Goal: Information Seeking & Learning: Learn about a topic

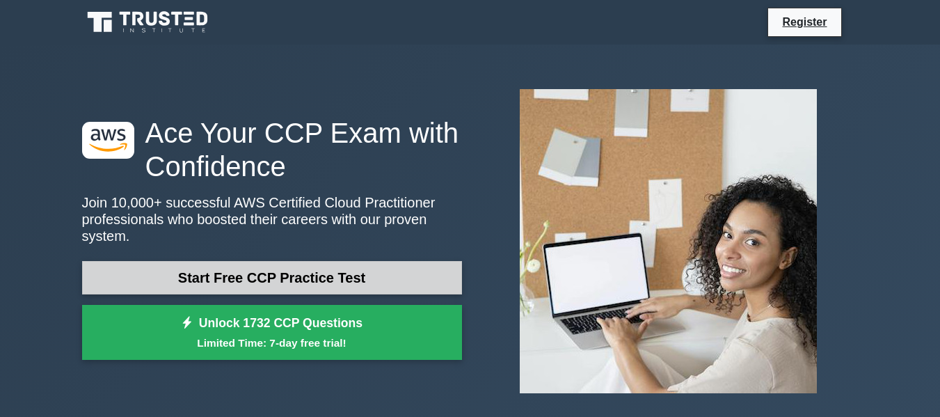
click at [246, 273] on link "Start Free CCP Practice Test" at bounding box center [272, 277] width 380 height 33
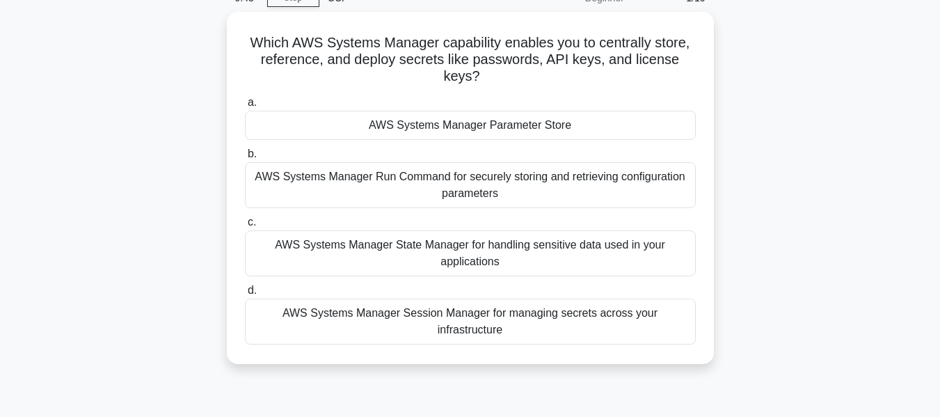
scroll to position [73, 0]
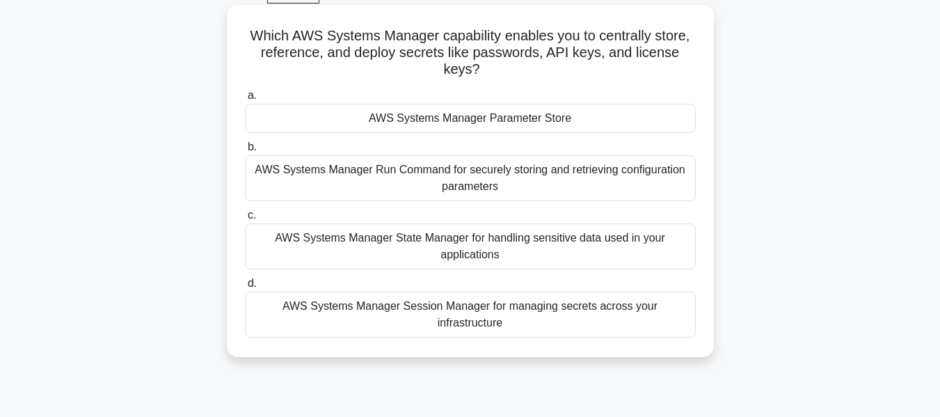
click at [468, 119] on div "AWS Systems Manager Parameter Store" at bounding box center [470, 118] width 451 height 29
click at [245, 100] on input "a. AWS Systems Manager Parameter Store" at bounding box center [245, 95] width 0 height 9
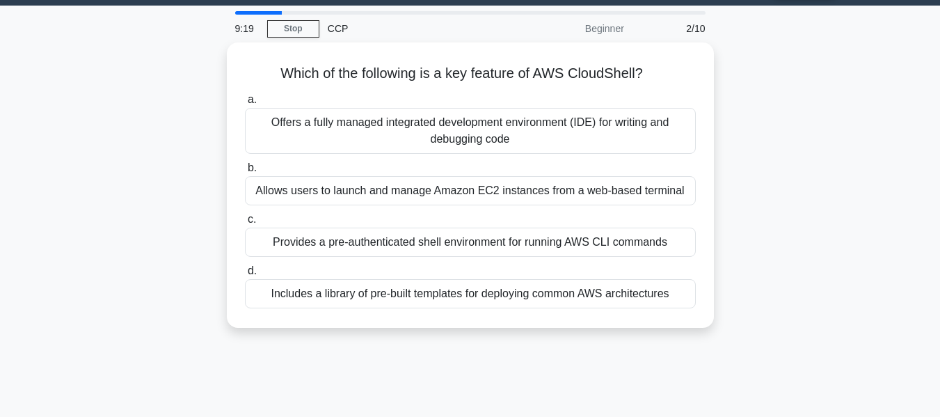
scroll to position [0, 0]
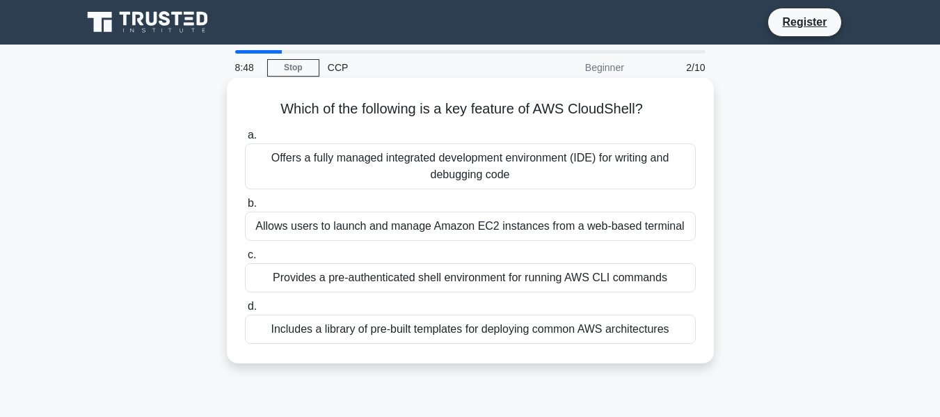
click at [316, 155] on div "Offers a fully managed integrated development environment (IDE) for writing and…" at bounding box center [470, 166] width 451 height 46
click at [245, 140] on input "a. Offers a fully managed integrated development environment (IDE) for writing …" at bounding box center [245, 135] width 0 height 9
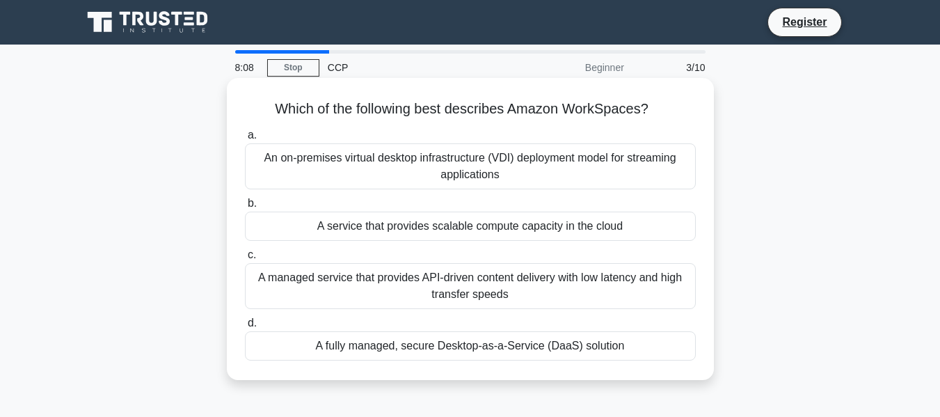
click at [443, 225] on div "A service that provides scalable compute capacity in the cloud" at bounding box center [470, 226] width 451 height 29
click at [245, 208] on input "b. A service that provides scalable compute capacity in the cloud" at bounding box center [245, 203] width 0 height 9
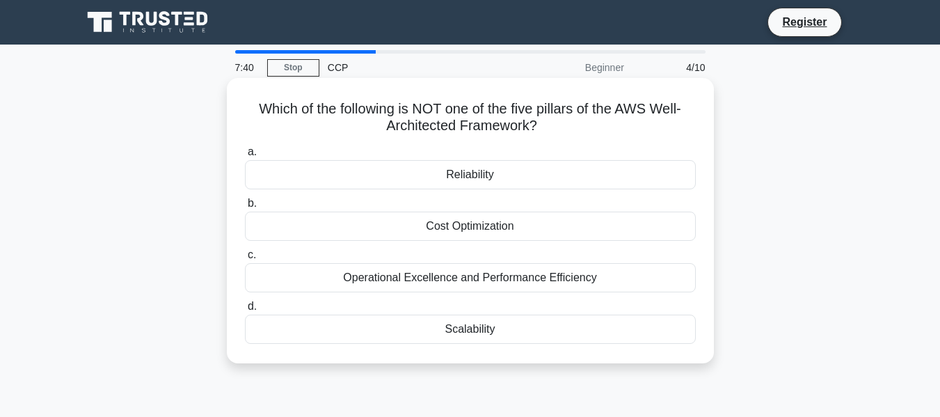
click at [472, 278] on div "Operational Excellence and Performance Efficiency" at bounding box center [470, 277] width 451 height 29
click at [245, 260] on input "c. Operational Excellence and Performance Efficiency" at bounding box center [245, 254] width 0 height 9
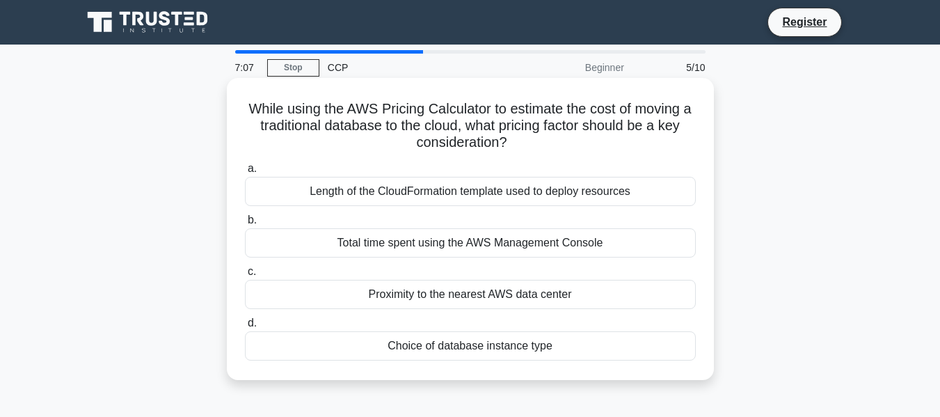
click at [486, 348] on div "Choice of database instance type" at bounding box center [470, 345] width 451 height 29
click at [245, 328] on input "d. Choice of database instance type" at bounding box center [245, 323] width 0 height 9
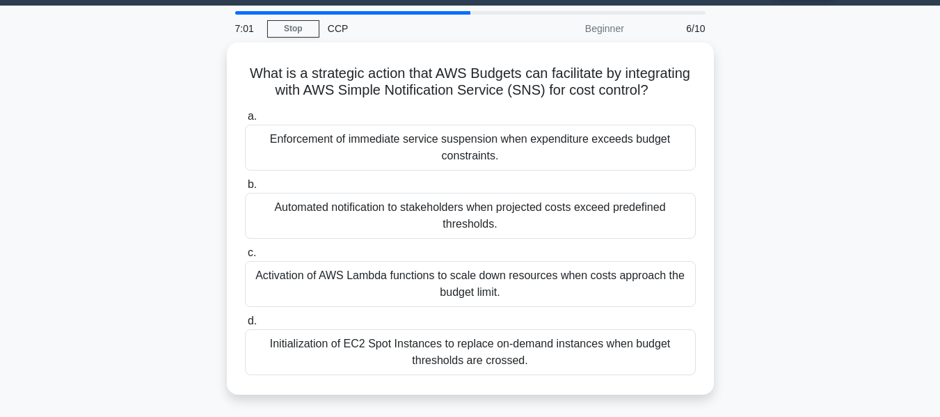
scroll to position [45, 0]
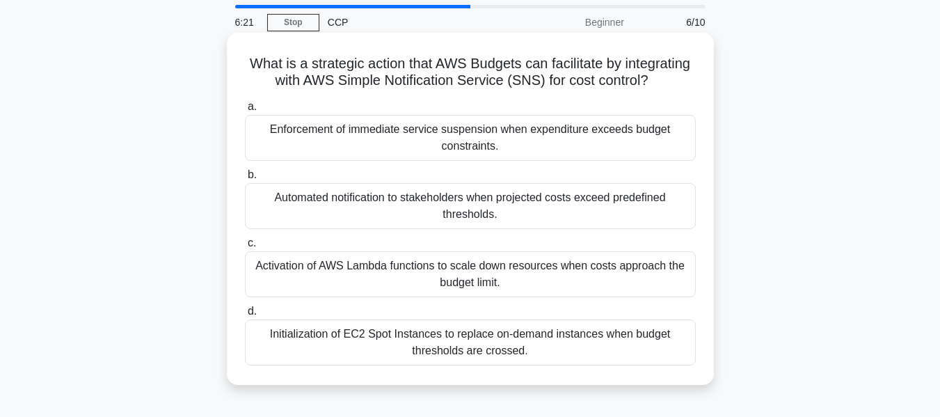
click at [468, 294] on div "Activation of AWS Lambda functions to scale down resources when costs approach …" at bounding box center [470, 274] width 451 height 46
click at [245, 248] on input "c. Activation of AWS Lambda functions to scale down resources when costs approa…" at bounding box center [245, 243] width 0 height 9
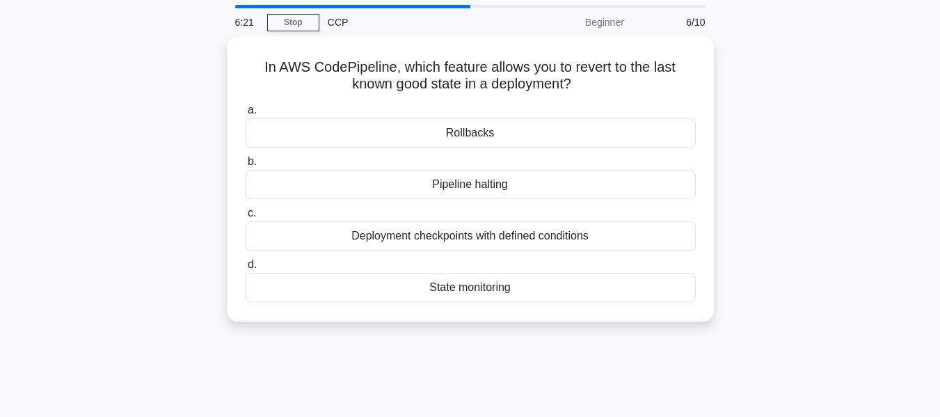
scroll to position [0, 0]
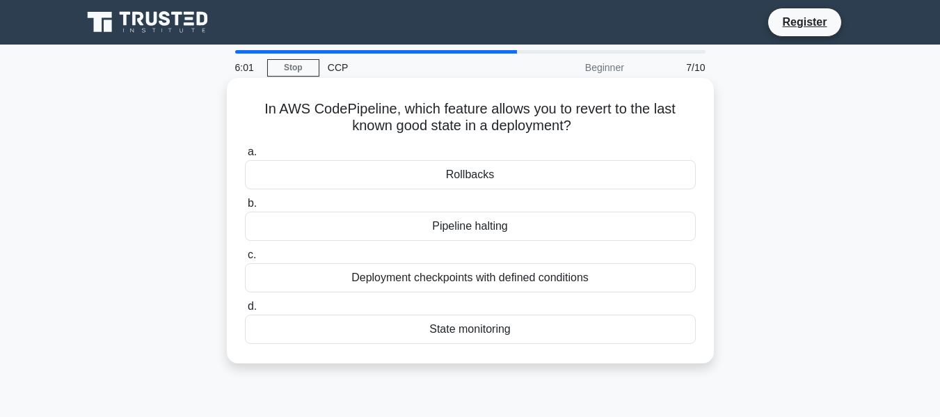
click at [474, 179] on div "Rollbacks" at bounding box center [470, 174] width 451 height 29
click at [245, 157] on input "a. Rollbacks" at bounding box center [245, 151] width 0 height 9
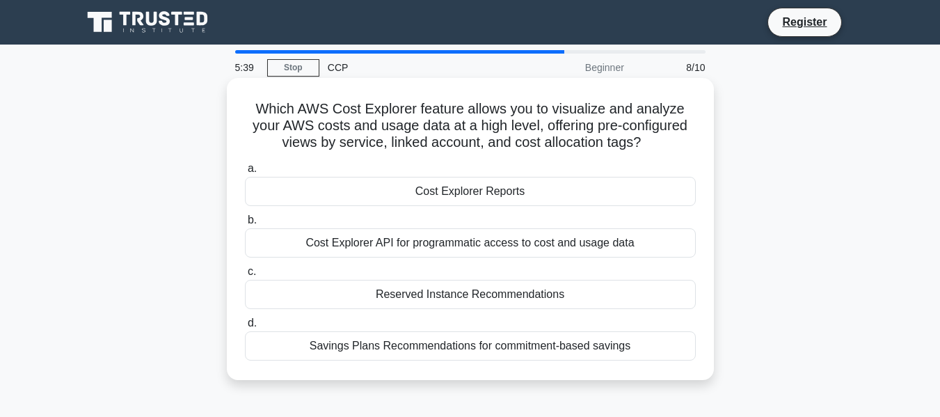
click at [447, 195] on div "Cost Explorer Reports" at bounding box center [470, 191] width 451 height 29
click at [245, 173] on input "a. Cost Explorer Reports" at bounding box center [245, 168] width 0 height 9
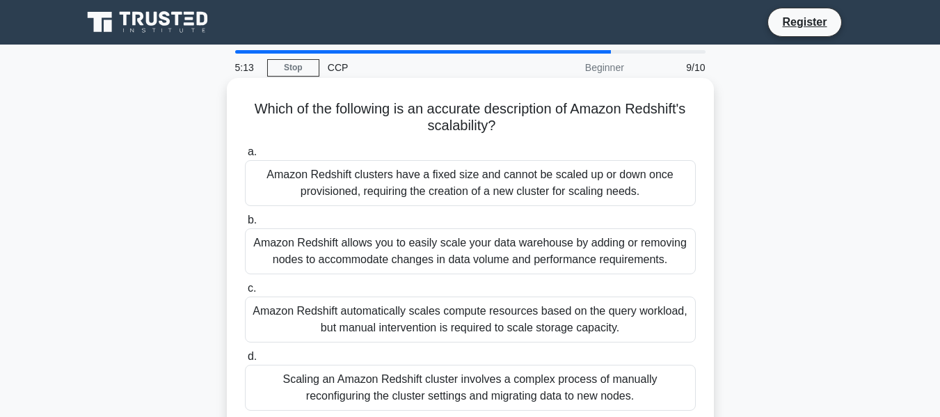
click at [485, 319] on div "Amazon Redshift automatically scales compute resources based on the query workl…" at bounding box center [470, 319] width 451 height 46
click at [245, 293] on input "c. Amazon Redshift automatically scales compute resources based on the query wo…" at bounding box center [245, 288] width 0 height 9
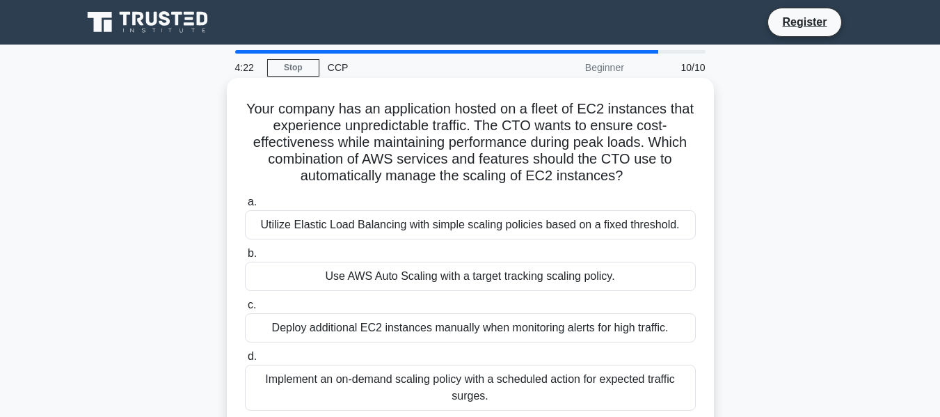
click at [478, 277] on div "Use AWS Auto Scaling with a target tracking scaling policy." at bounding box center [470, 276] width 451 height 29
click at [245, 258] on input "b. Use AWS Auto Scaling with a target tracking scaling policy." at bounding box center [245, 253] width 0 height 9
